Goal: Task Accomplishment & Management: Manage account settings

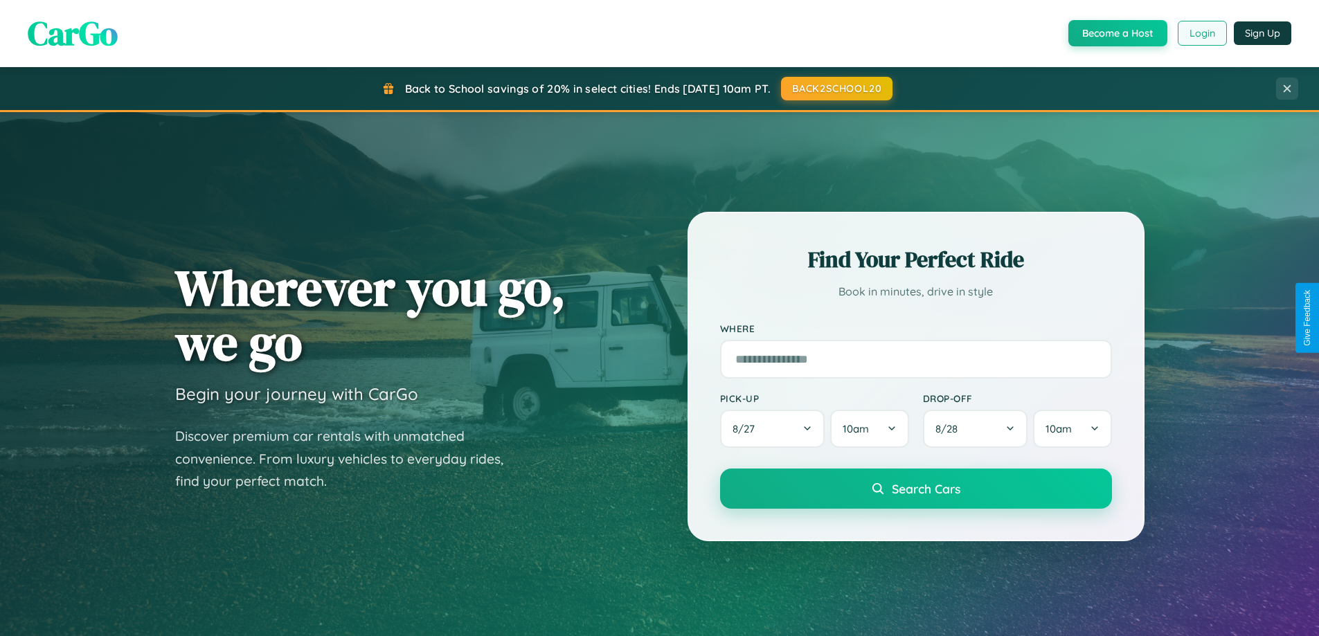
click at [1202, 33] on button "Login" at bounding box center [1202, 33] width 49 height 25
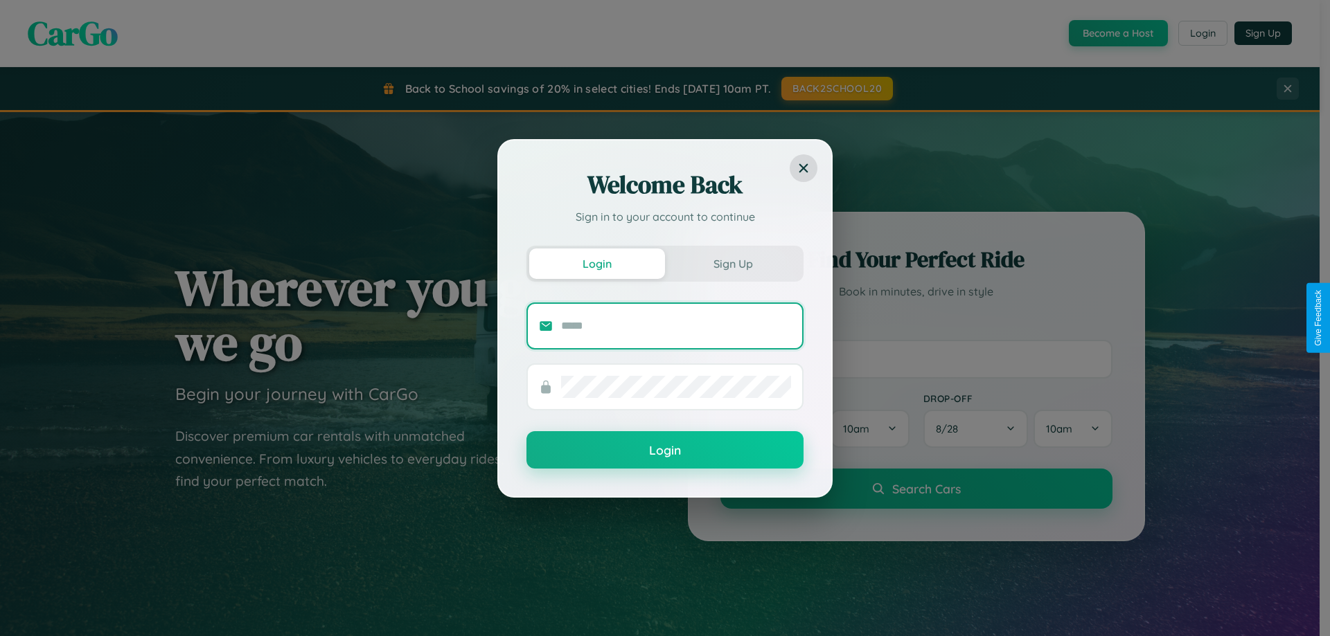
click at [676, 325] on input "text" at bounding box center [676, 326] width 230 height 22
type input "**********"
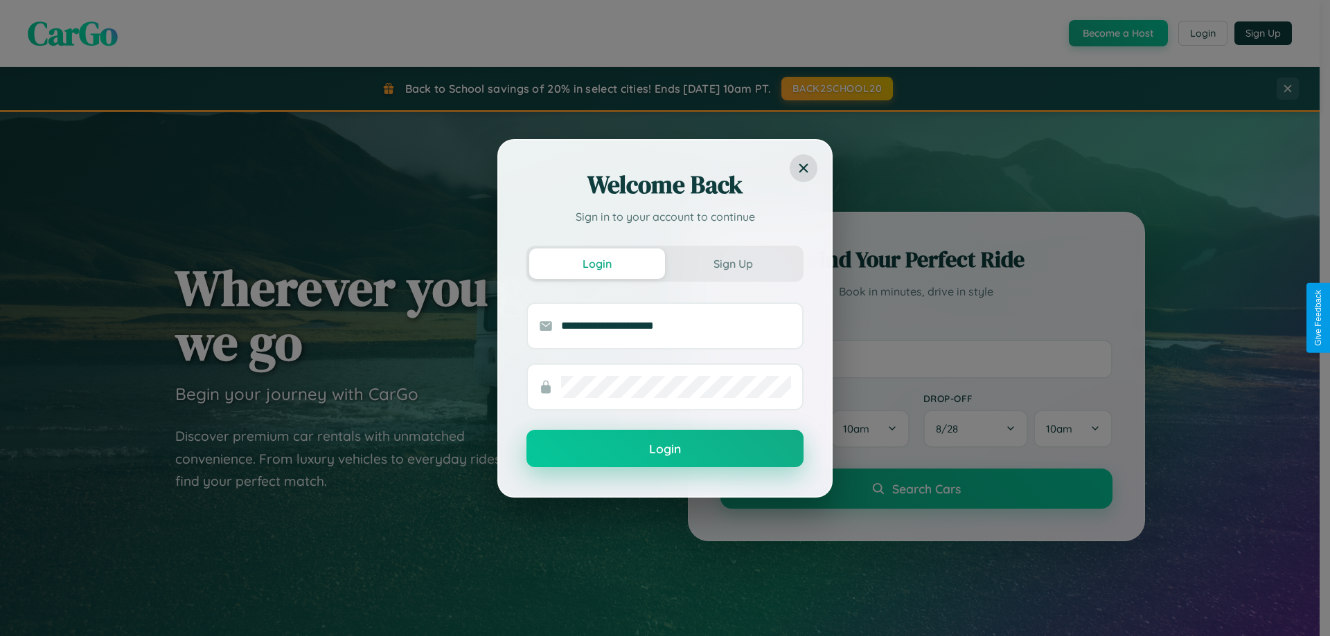
click at [665, 449] on button "Login" at bounding box center [664, 448] width 277 height 37
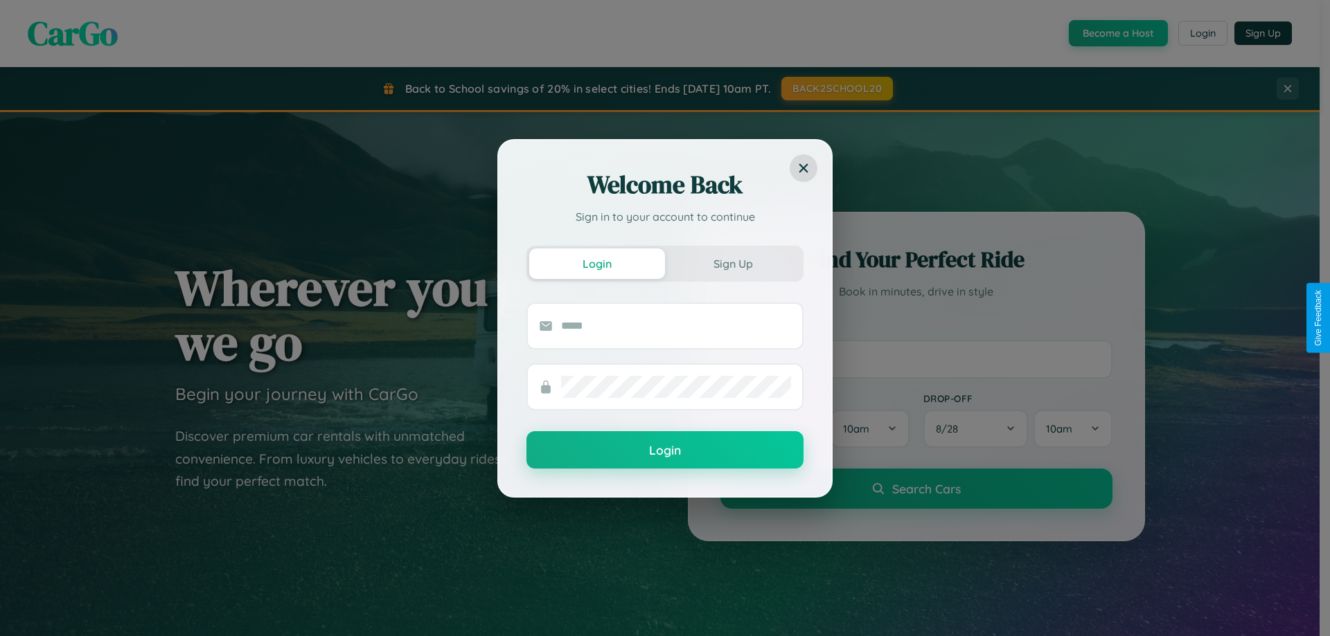
click at [1202, 33] on div "Welcome Back Sign in to your account to continue Login Sign Up Login" at bounding box center [665, 318] width 1330 height 636
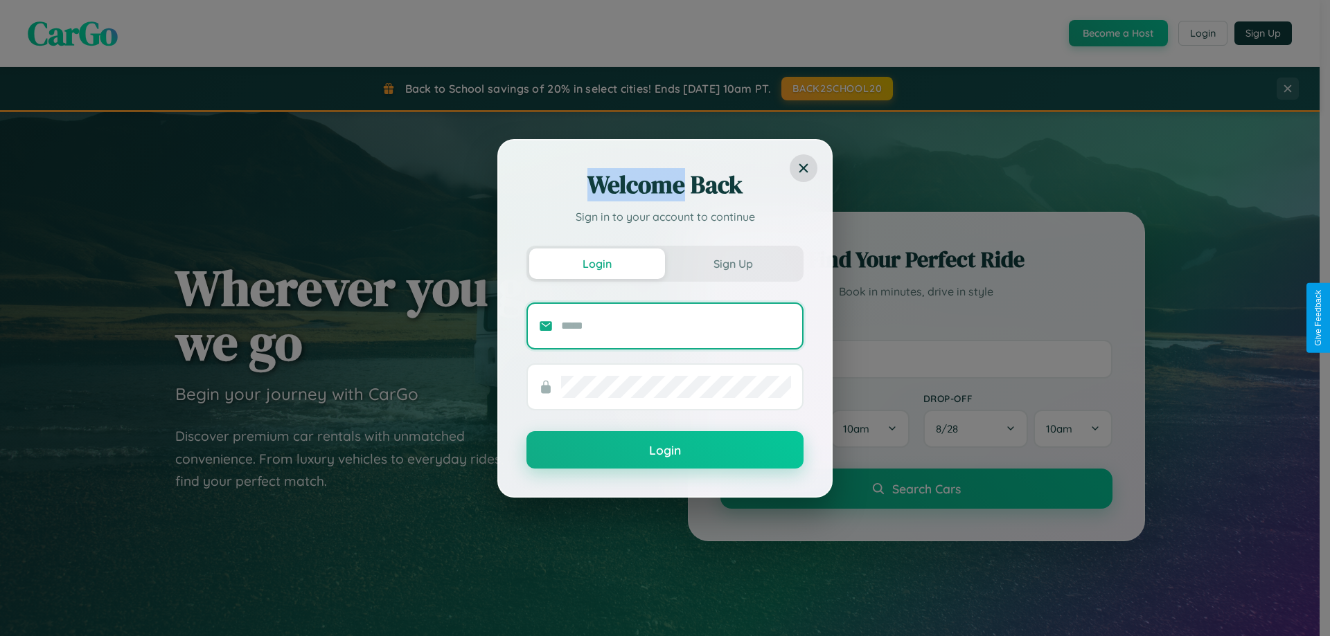
click at [676, 325] on input "text" at bounding box center [676, 326] width 230 height 22
type input "**********"
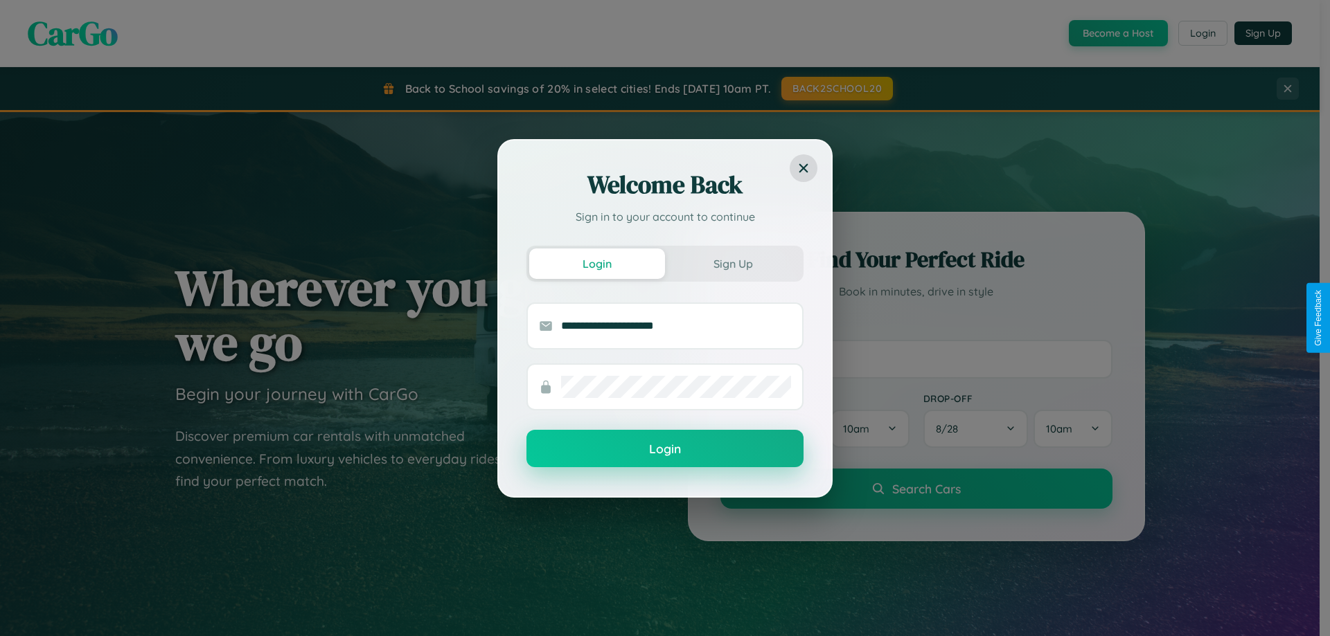
click at [665, 449] on button "Login" at bounding box center [664, 448] width 277 height 37
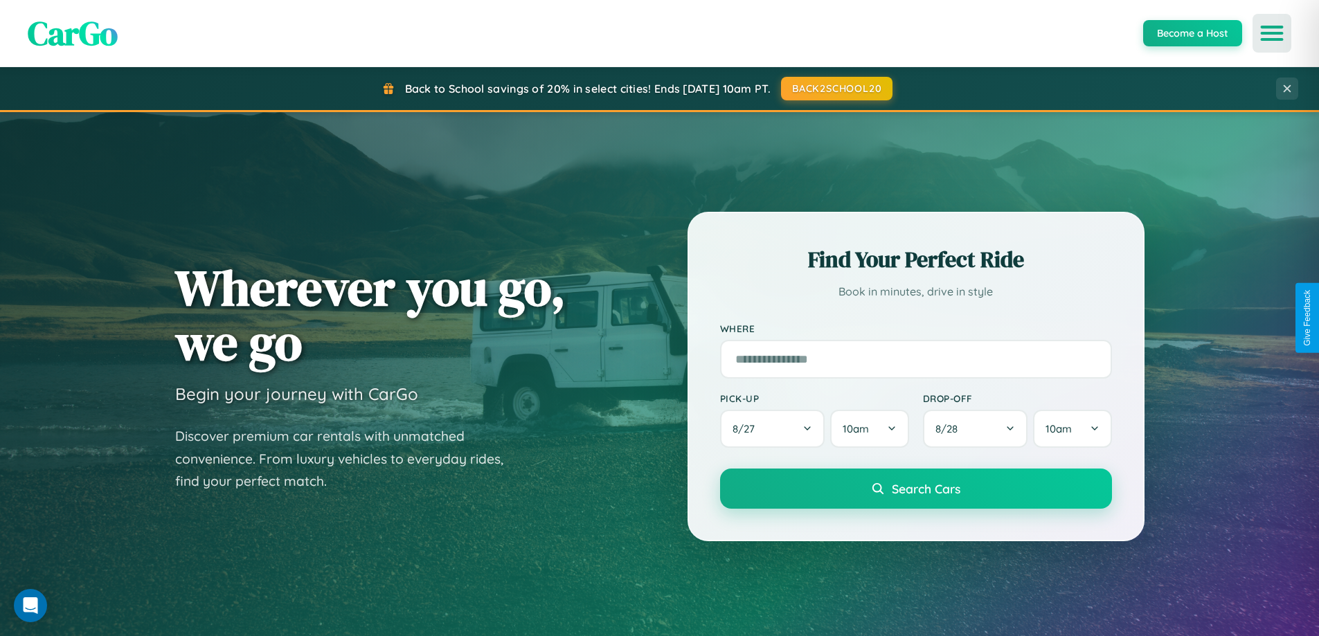
click at [1272, 33] on icon "Open menu" at bounding box center [1272, 33] width 20 height 12
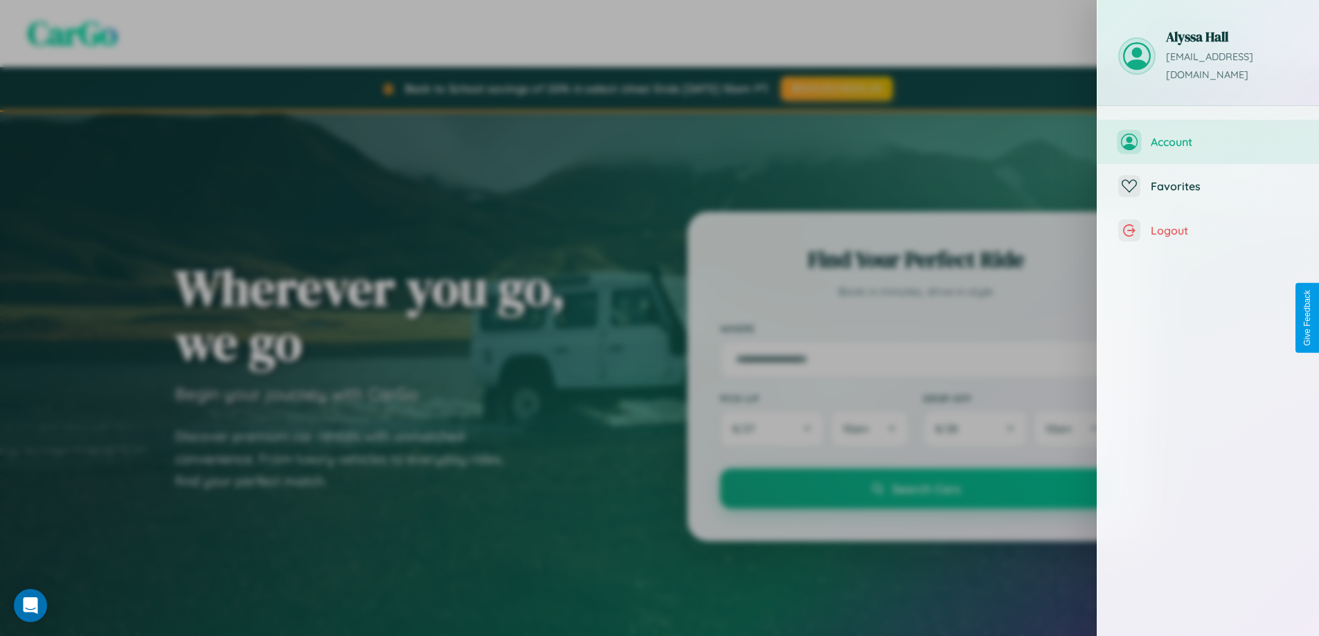
click at [1208, 135] on span "Account" at bounding box center [1225, 142] width 148 height 14
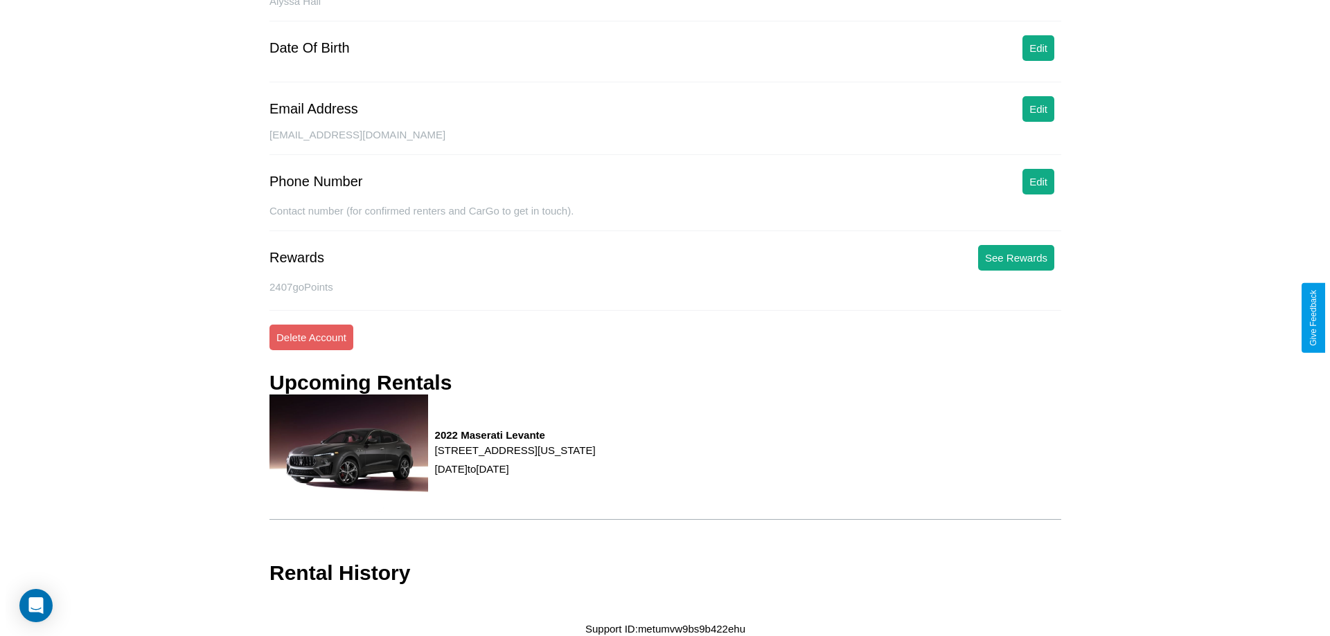
scroll to position [159, 0]
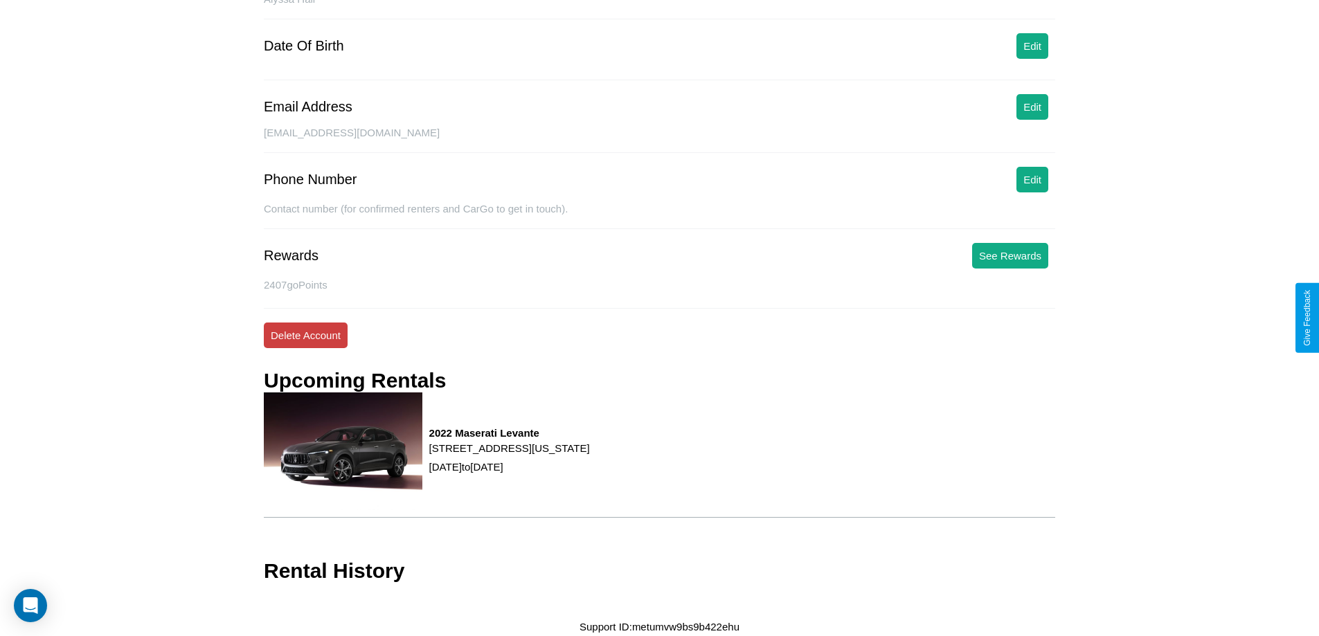
click at [305, 335] on button "Delete Account" at bounding box center [306, 336] width 84 height 26
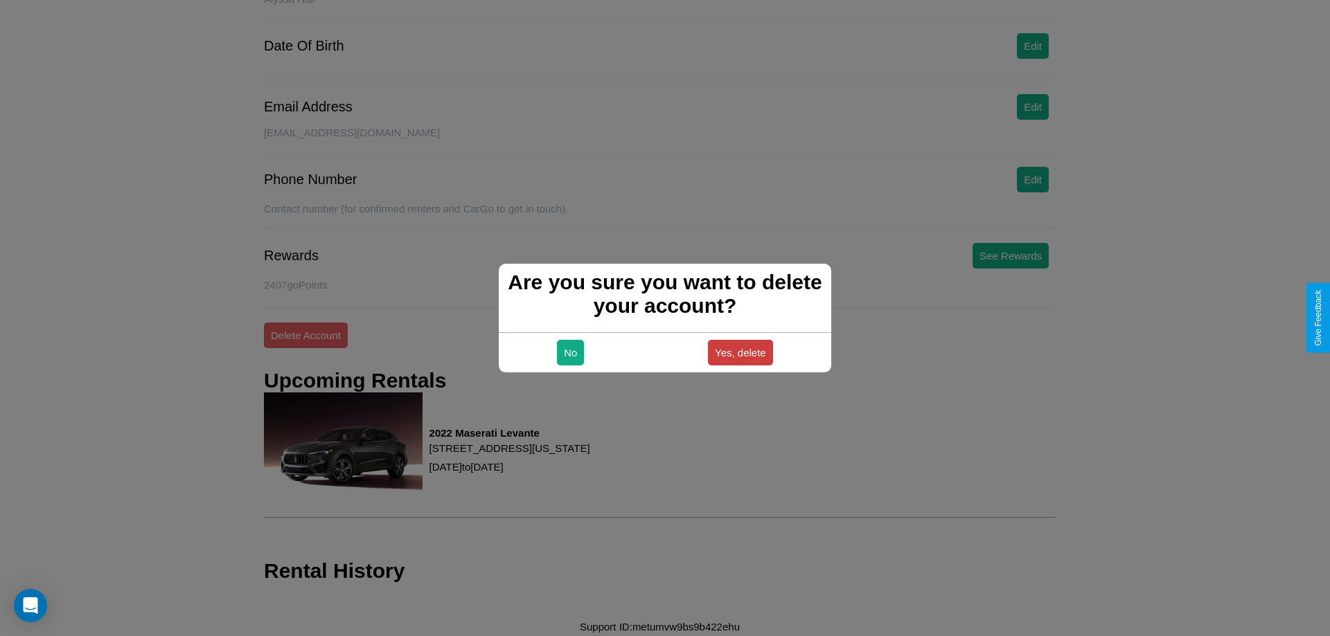
click at [740, 352] on button "Yes, delete" at bounding box center [740, 353] width 65 height 26
